Goal: Information Seeking & Learning: Learn about a topic

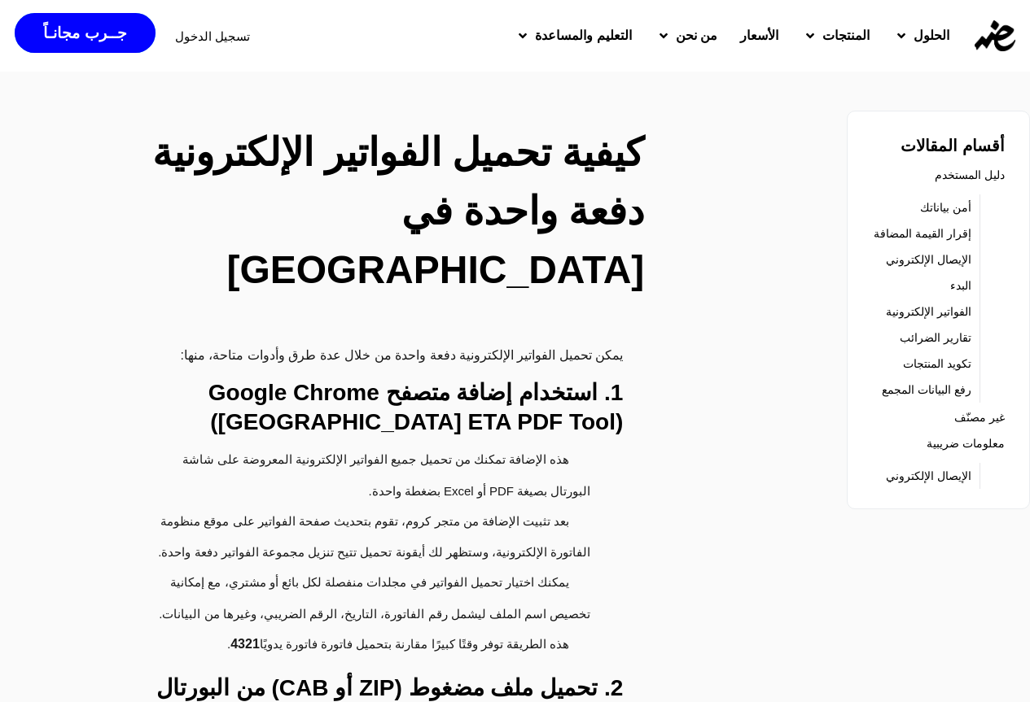
click at [895, 234] on link "إقرار القيمة المضافة" at bounding box center [922, 233] width 98 height 23
click at [943, 341] on link "تقارير الضرائب" at bounding box center [935, 337] width 72 height 23
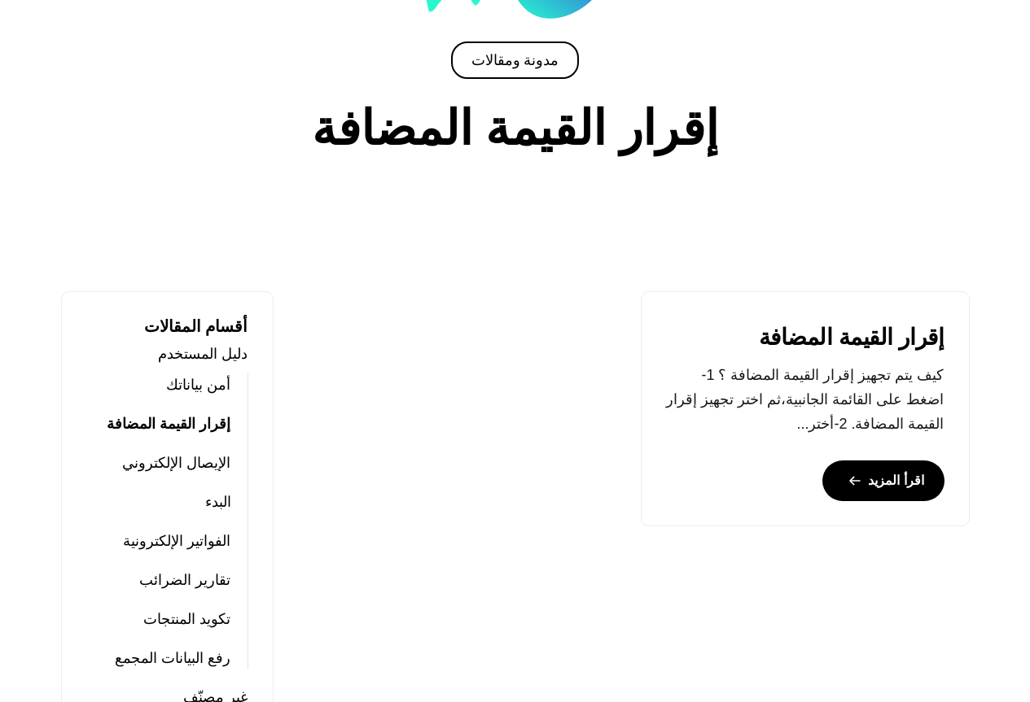
scroll to position [208, 0]
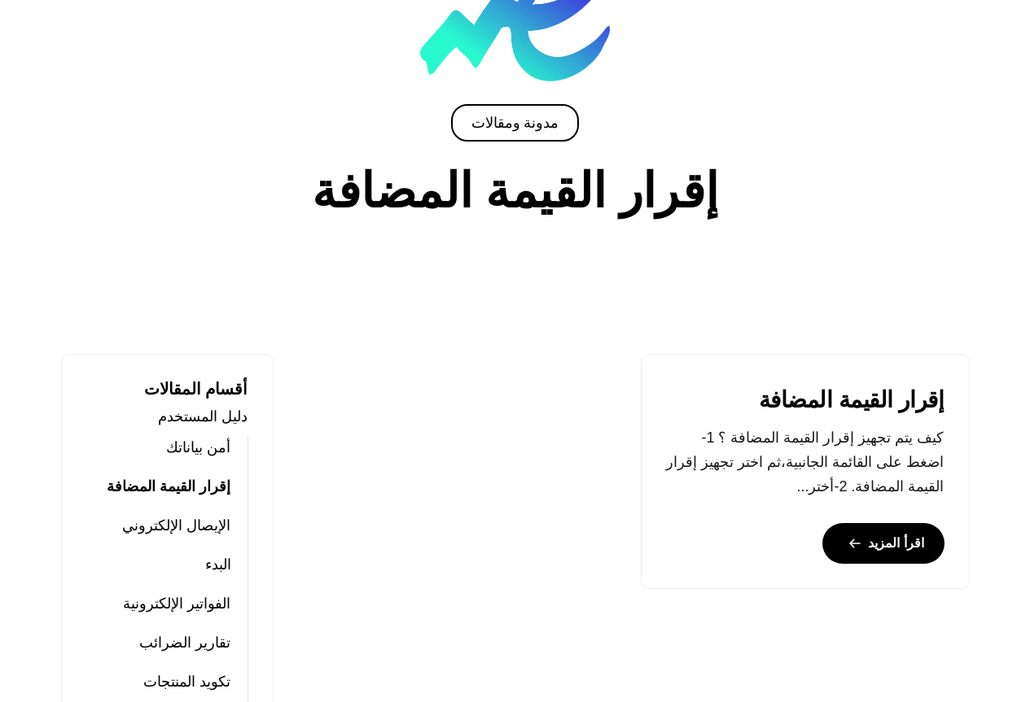
click at [209, 610] on link "الفواتير الإلكترونية" at bounding box center [176, 604] width 107 height 23
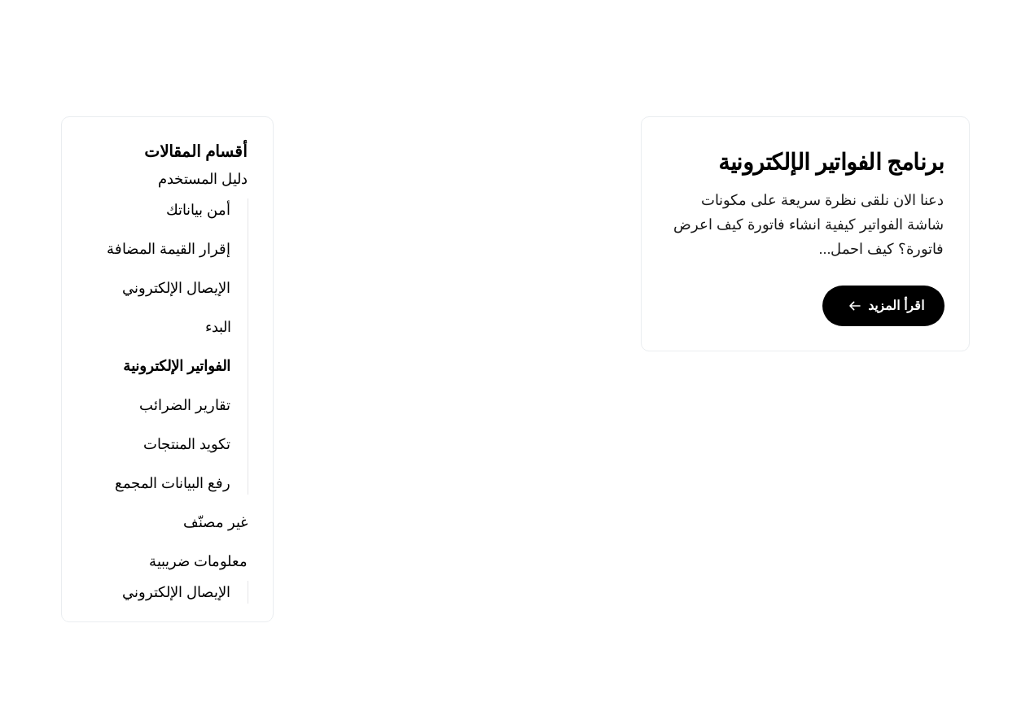
scroll to position [326, 0]
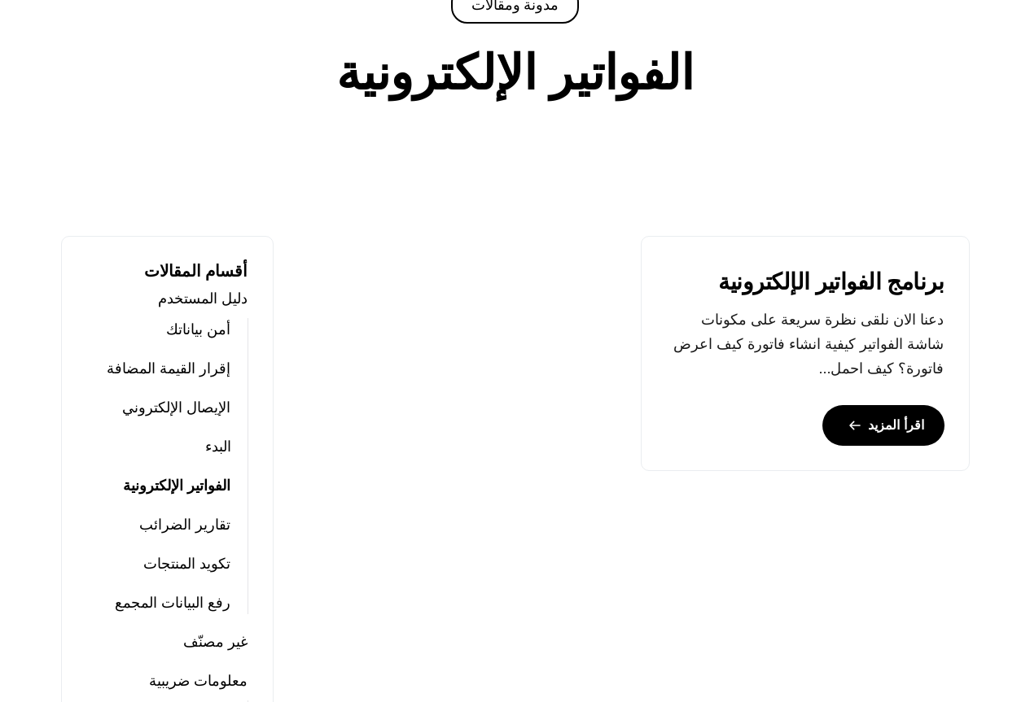
click at [209, 479] on link "الفواتير الإلكترونية" at bounding box center [176, 486] width 107 height 23
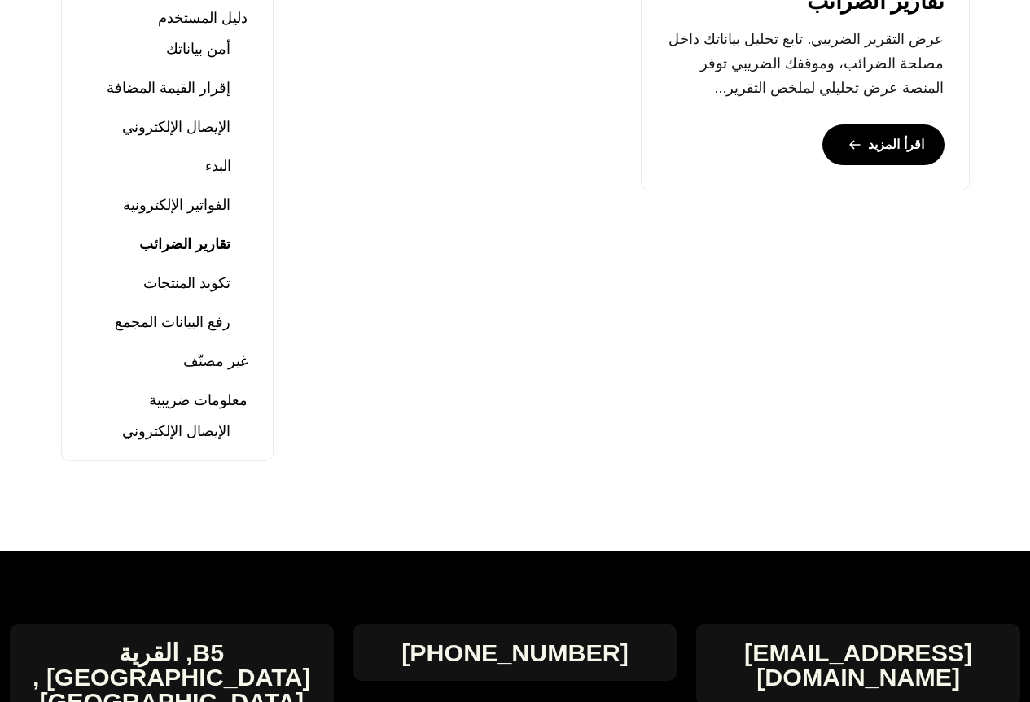
scroll to position [488, 0]
